Goal: Task Accomplishment & Management: Use online tool/utility

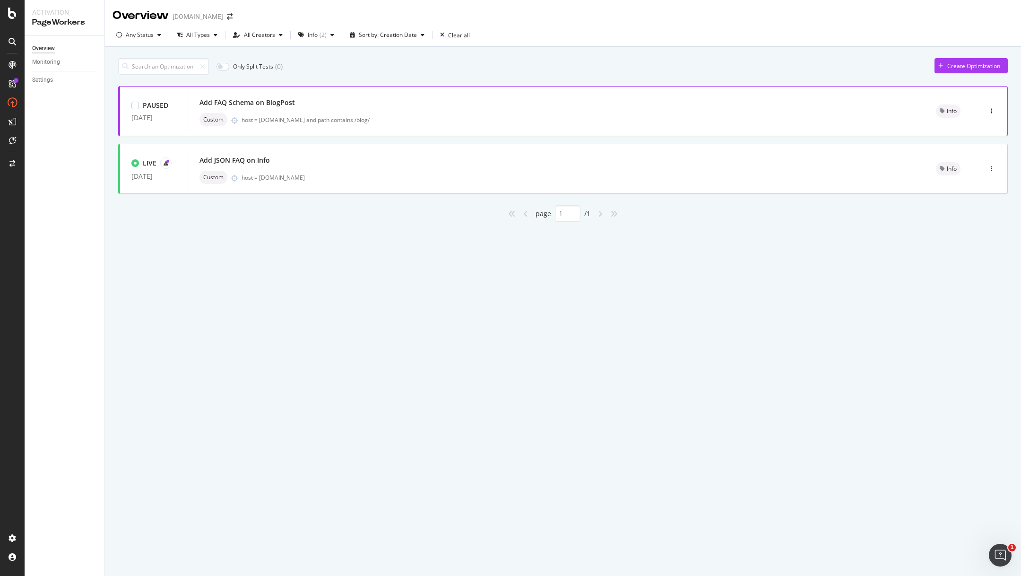
click at [463, 120] on div "host = [DOMAIN_NAME] and path contains /blog/" at bounding box center [578, 120] width 672 height 8
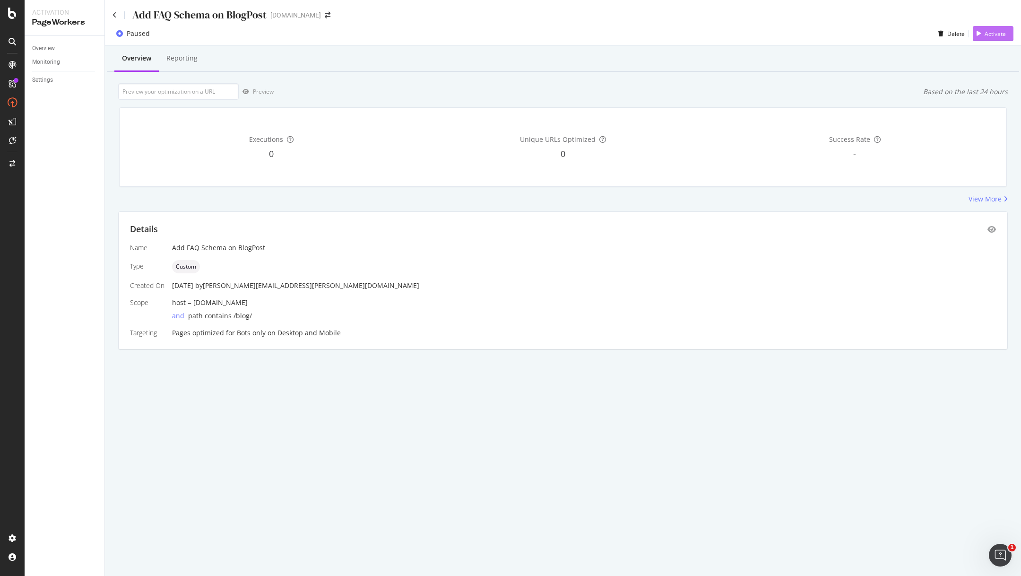
click at [980, 34] on icon "button" at bounding box center [979, 34] width 4 height 6
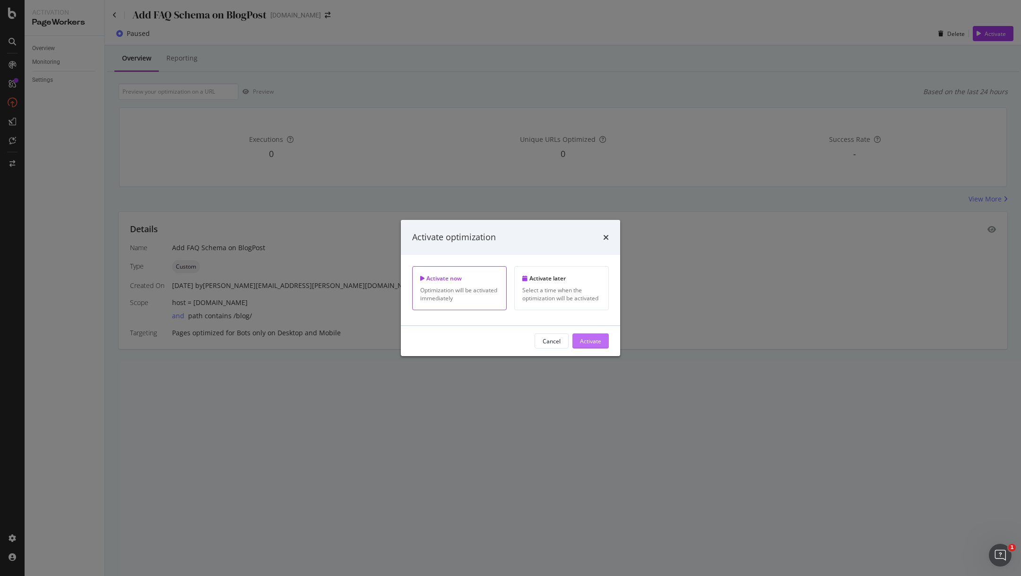
click at [589, 346] on div "Activate" at bounding box center [590, 341] width 21 height 14
